Goal: Transaction & Acquisition: Purchase product/service

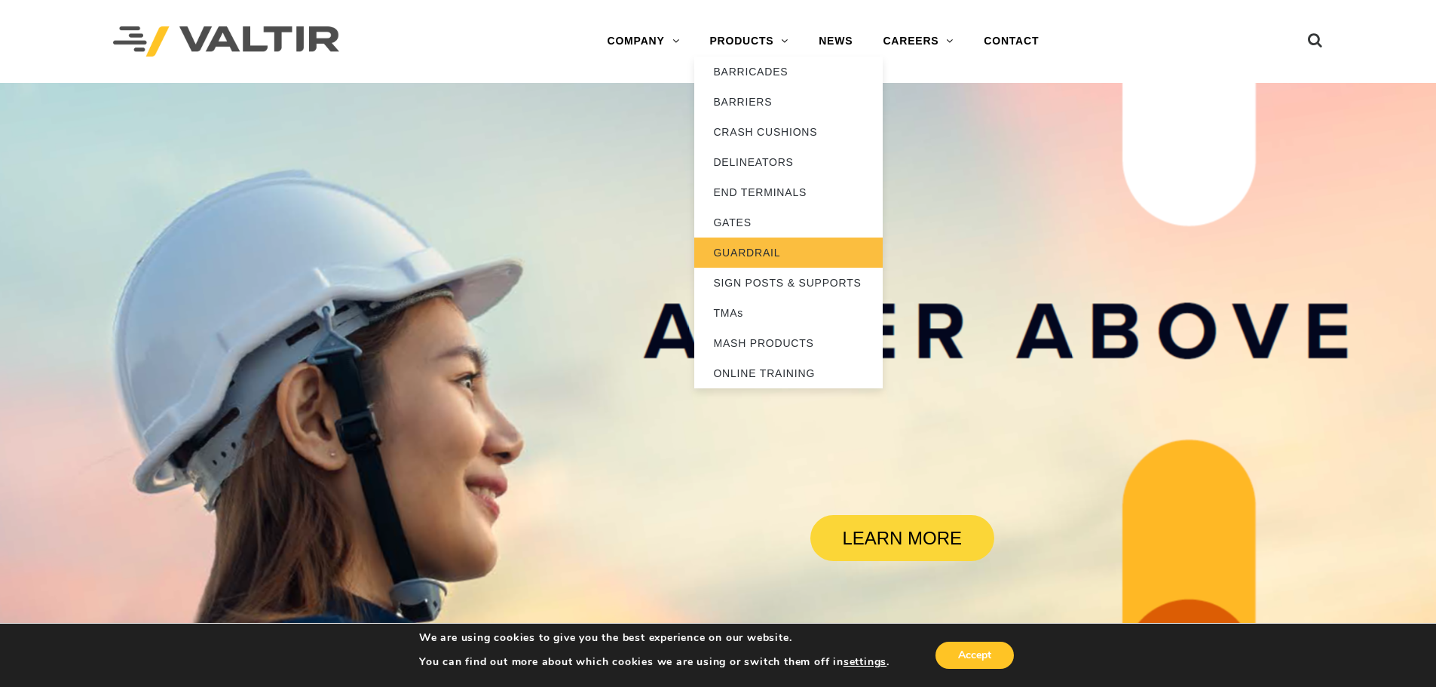
click at [725, 241] on link "GUARDRAIL" at bounding box center [788, 252] width 188 height 30
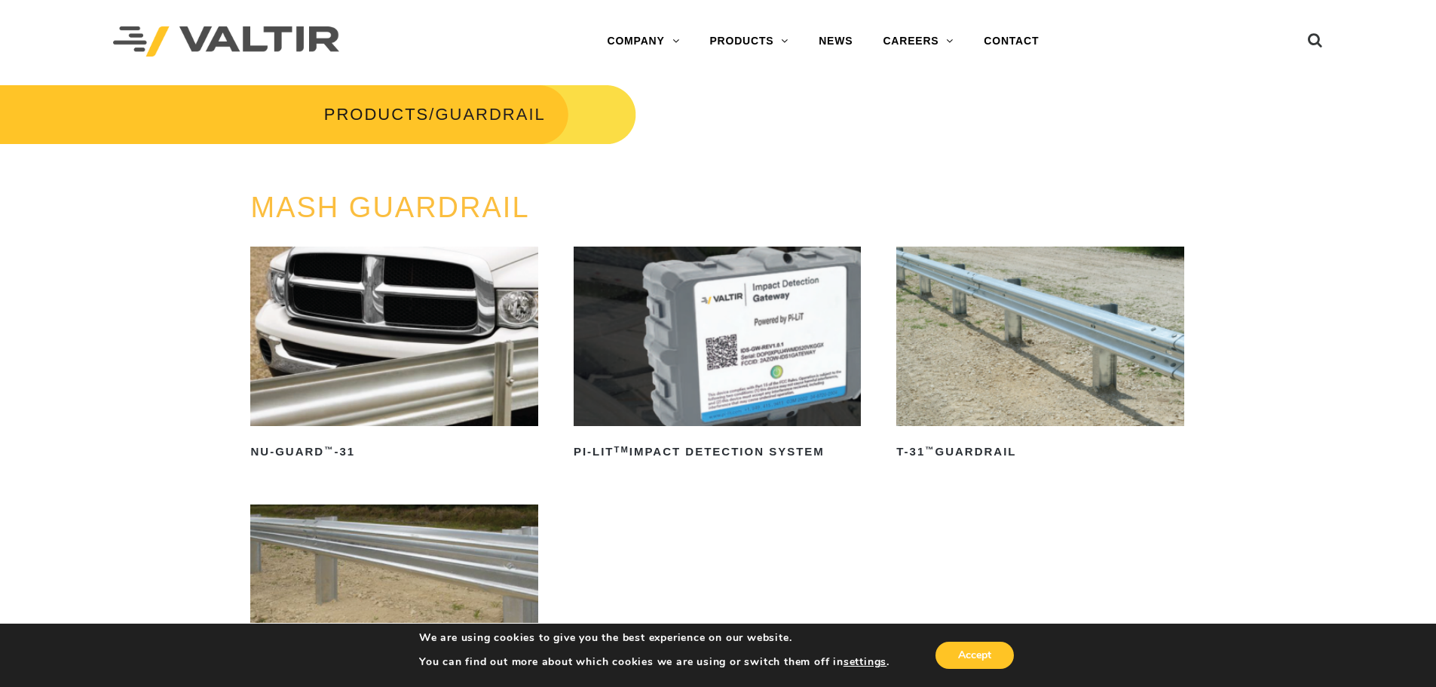
click at [999, 328] on img at bounding box center [1039, 336] width 287 height 179
